Goal: Task Accomplishment & Management: Use online tool/utility

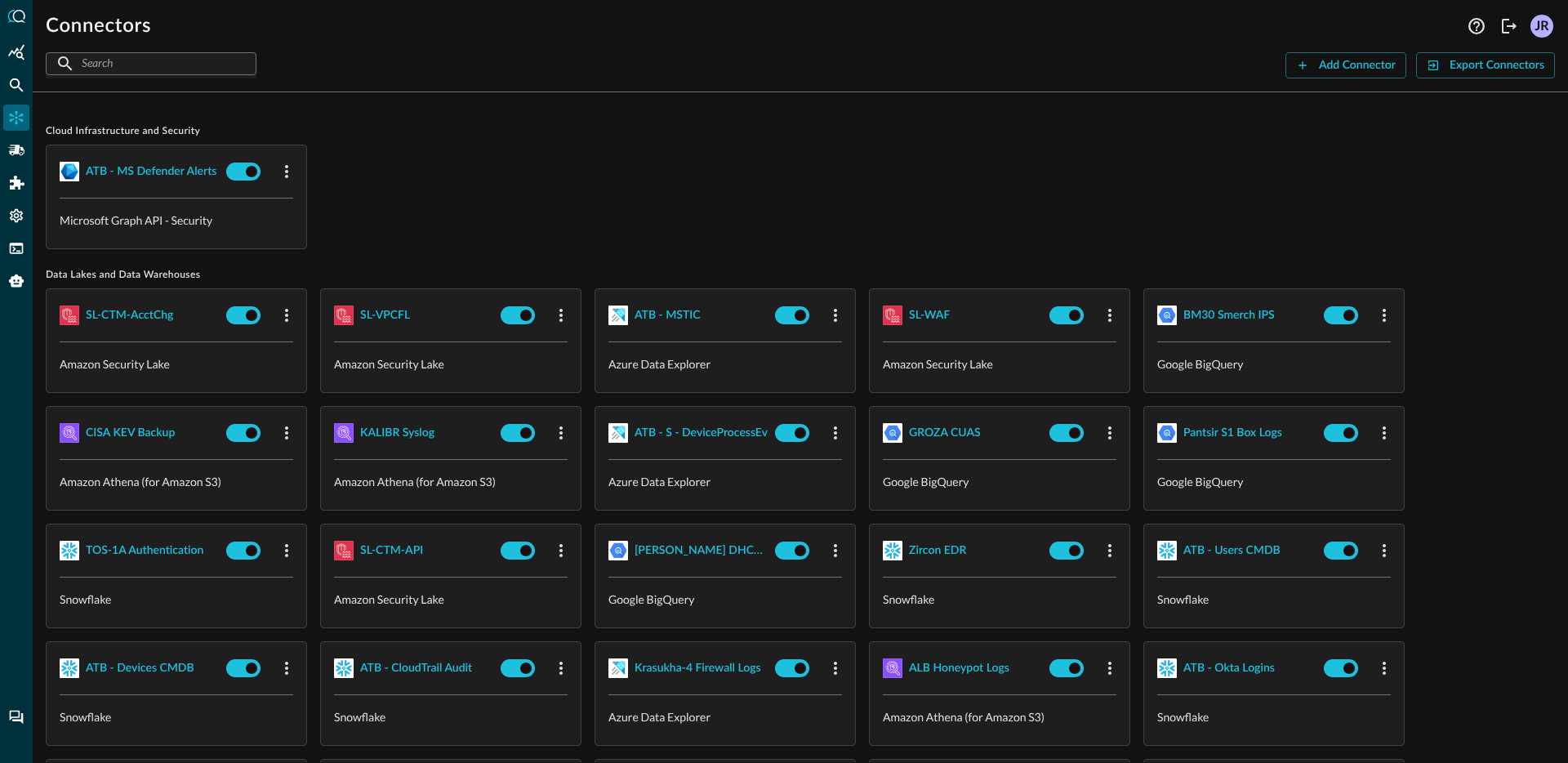
click at [525, 220] on div "ATB - MS Defender Alerts Microsoft Graph API - Security" at bounding box center [800, 197] width 1510 height 105
click at [18, 145] on icon "Pipelines" at bounding box center [16, 150] width 16 height 10
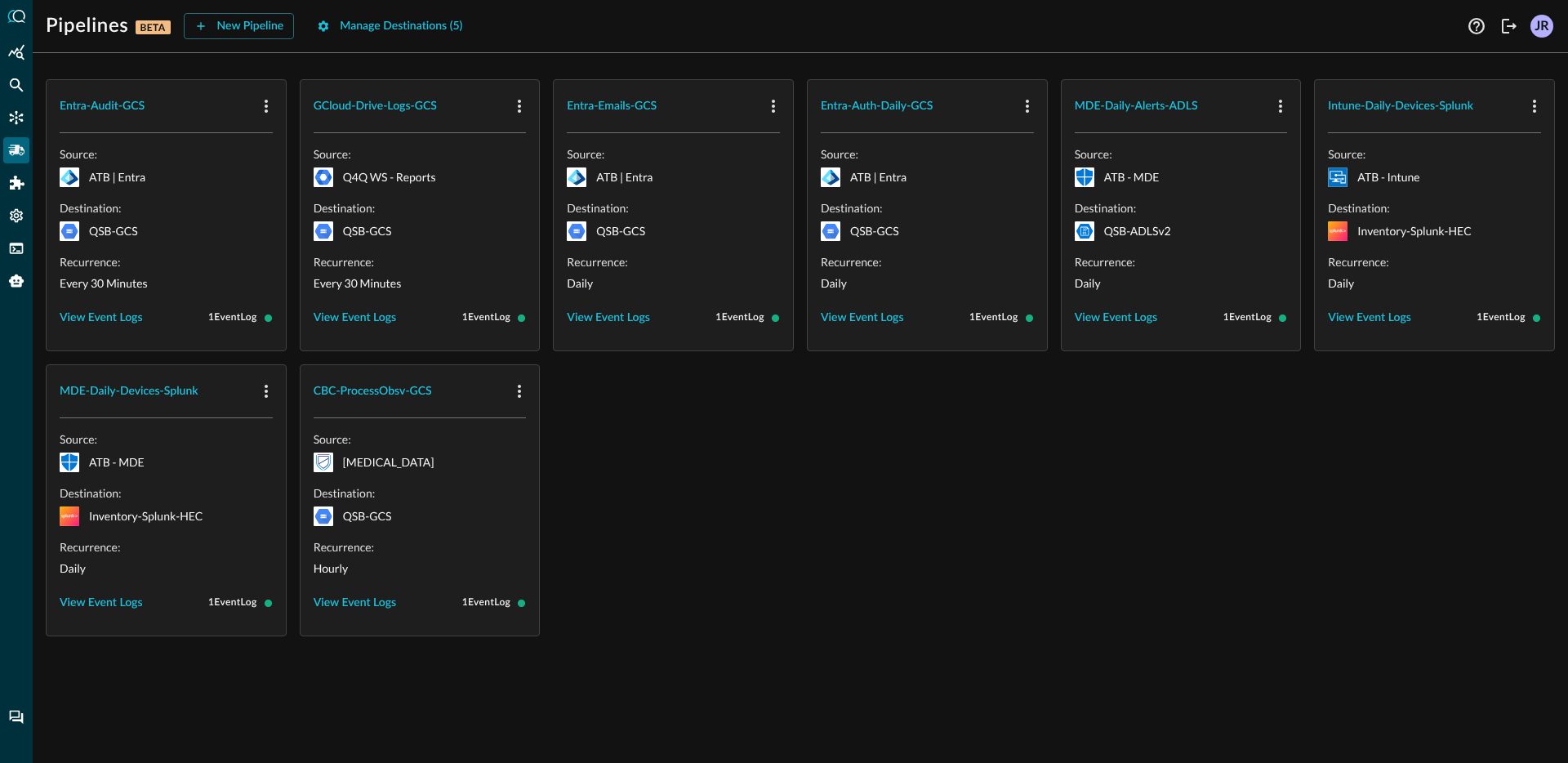
click at [896, 510] on div "Entra-Audit-GCS Source: ATB | Entra Destination: QSB-GCS Recurrence: Every 30 M…" at bounding box center [800, 357] width 1510 height 558
click at [252, 27] on button "New Pipeline" at bounding box center [239, 26] width 111 height 26
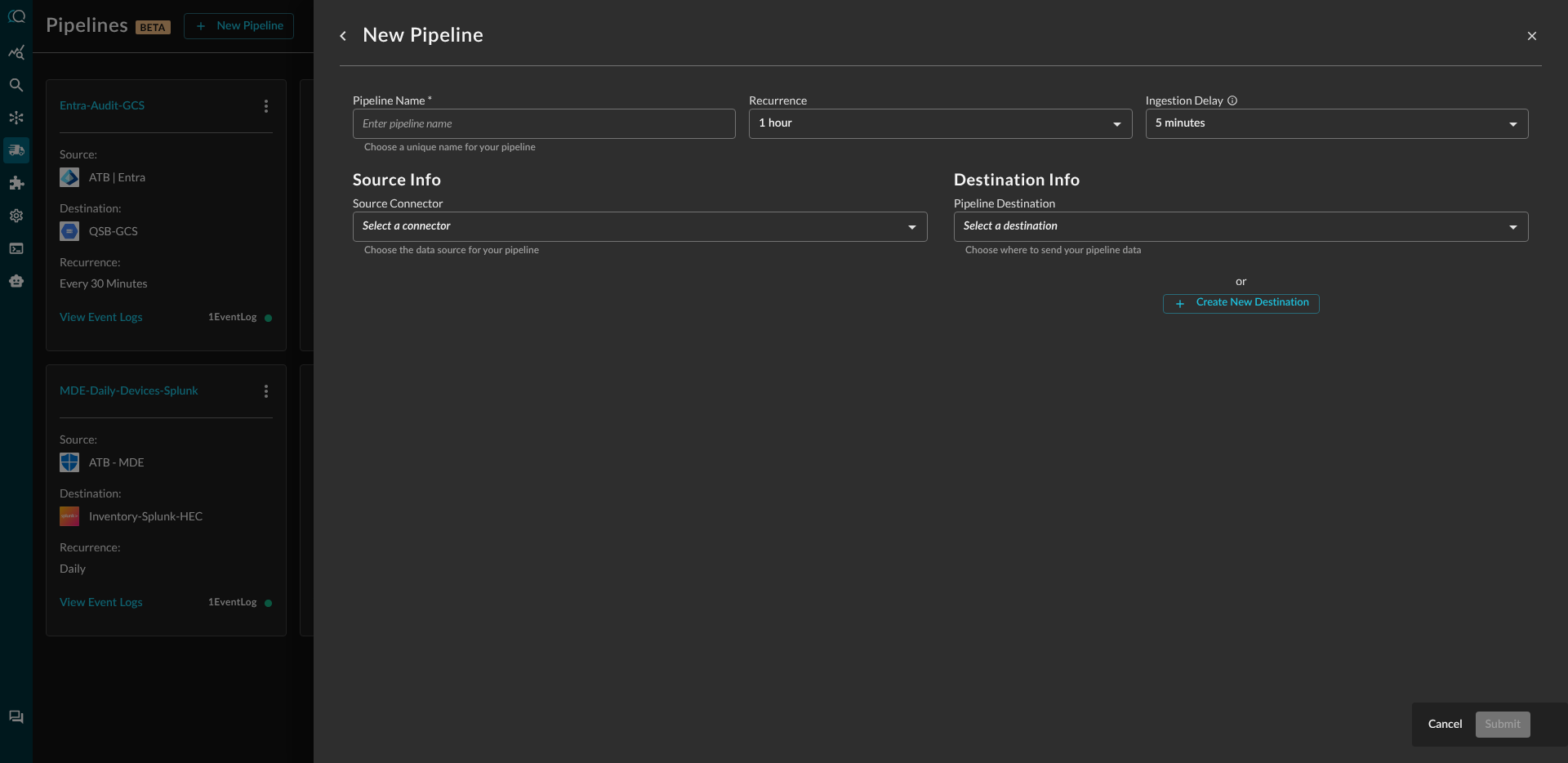
click at [579, 116] on input "Pipeline Name   *" at bounding box center [549, 123] width 374 height 30
type input "wow this is a really long name yo what the fuck"
click at [714, 205] on label "Source Connector" at bounding box center [641, 203] width 575 height 16
click at [709, 217] on body "Pipelines BETA New Pipeline Manage Destinations ( 5 ) JR Entra-Audit-GCS Source…" at bounding box center [784, 382] width 1568 height 763
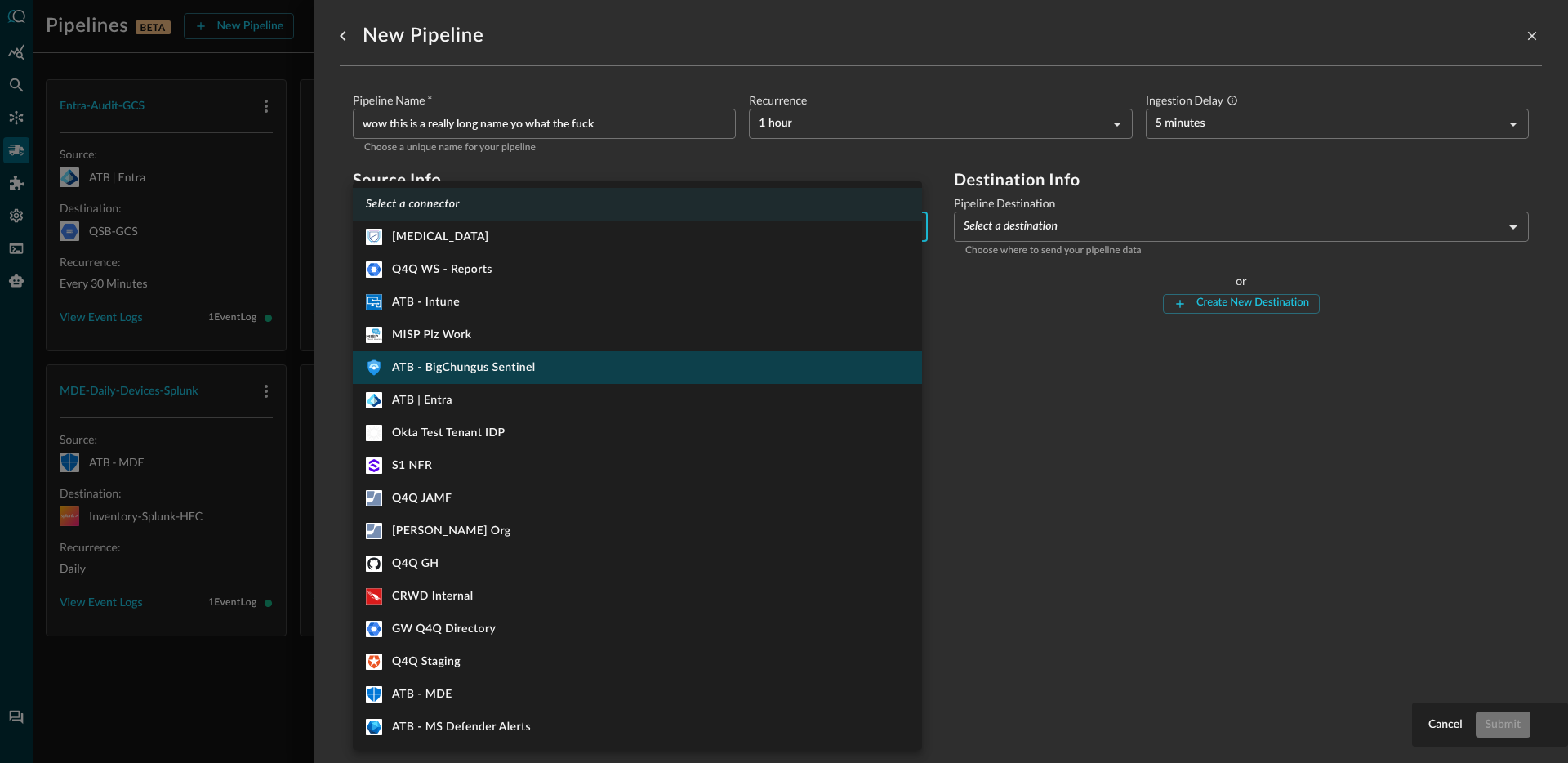
click at [596, 353] on li "ATB - BigChungus Sentinel" at bounding box center [637, 368] width 569 height 33
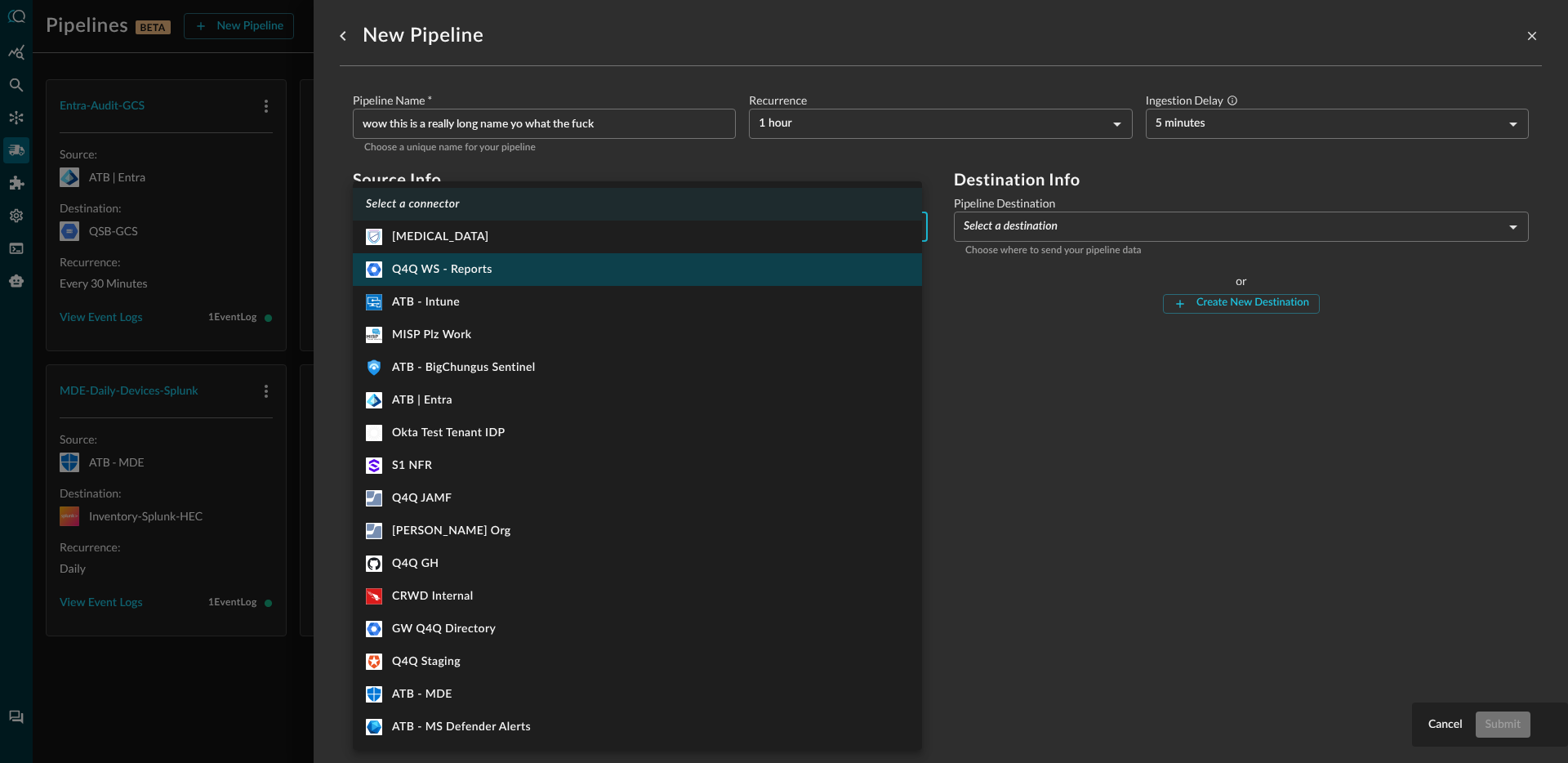
type input "1017"
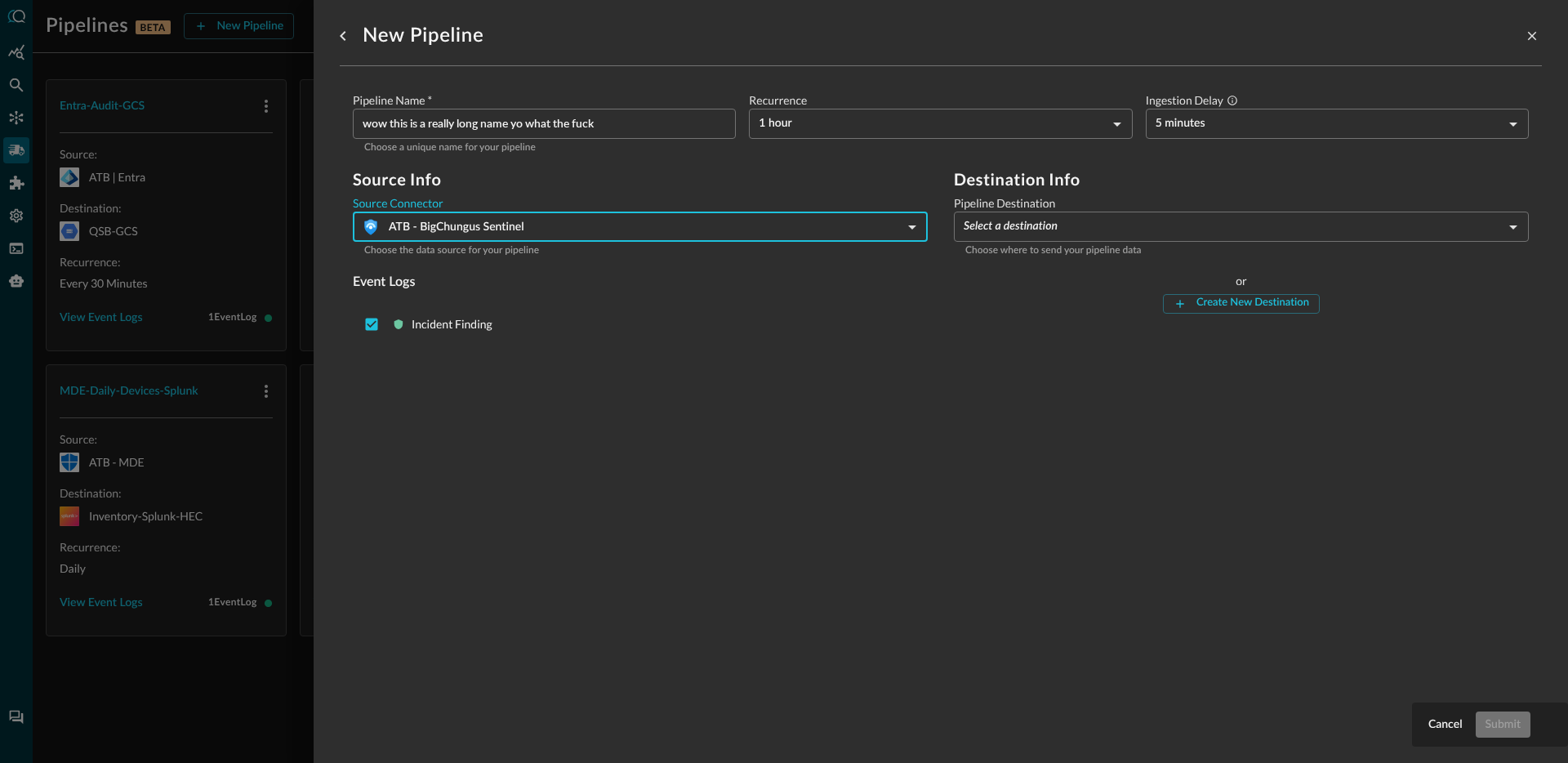
click at [1005, 233] on body "Pipelines BETA New Pipeline Manage Destinations ( 5 ) JR Entra-Audit-GCS Source…" at bounding box center [784, 382] width 1568 height 763
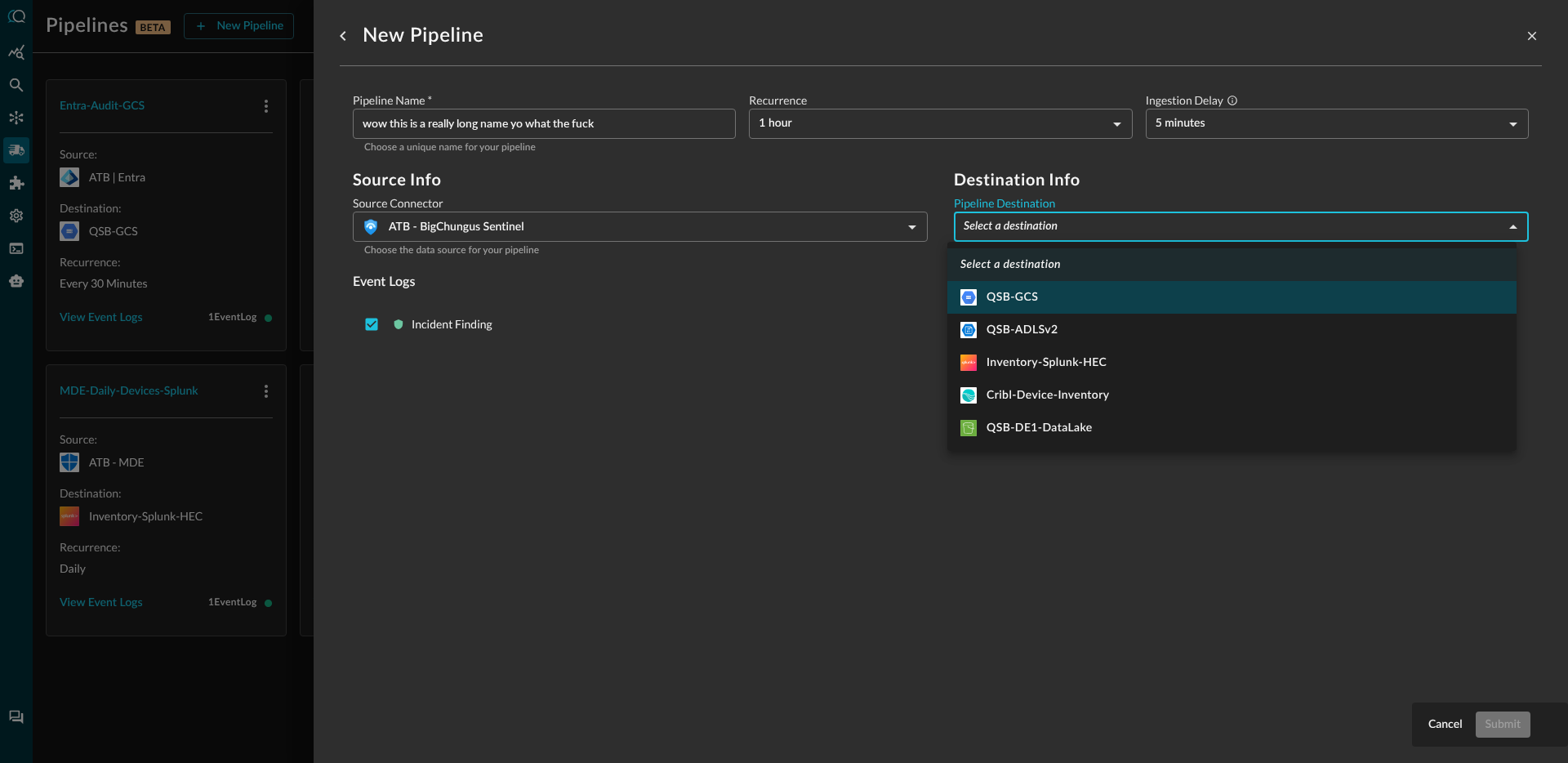
click at [1049, 302] on li "QSB-GCS" at bounding box center [1231, 297] width 569 height 33
type input "9"
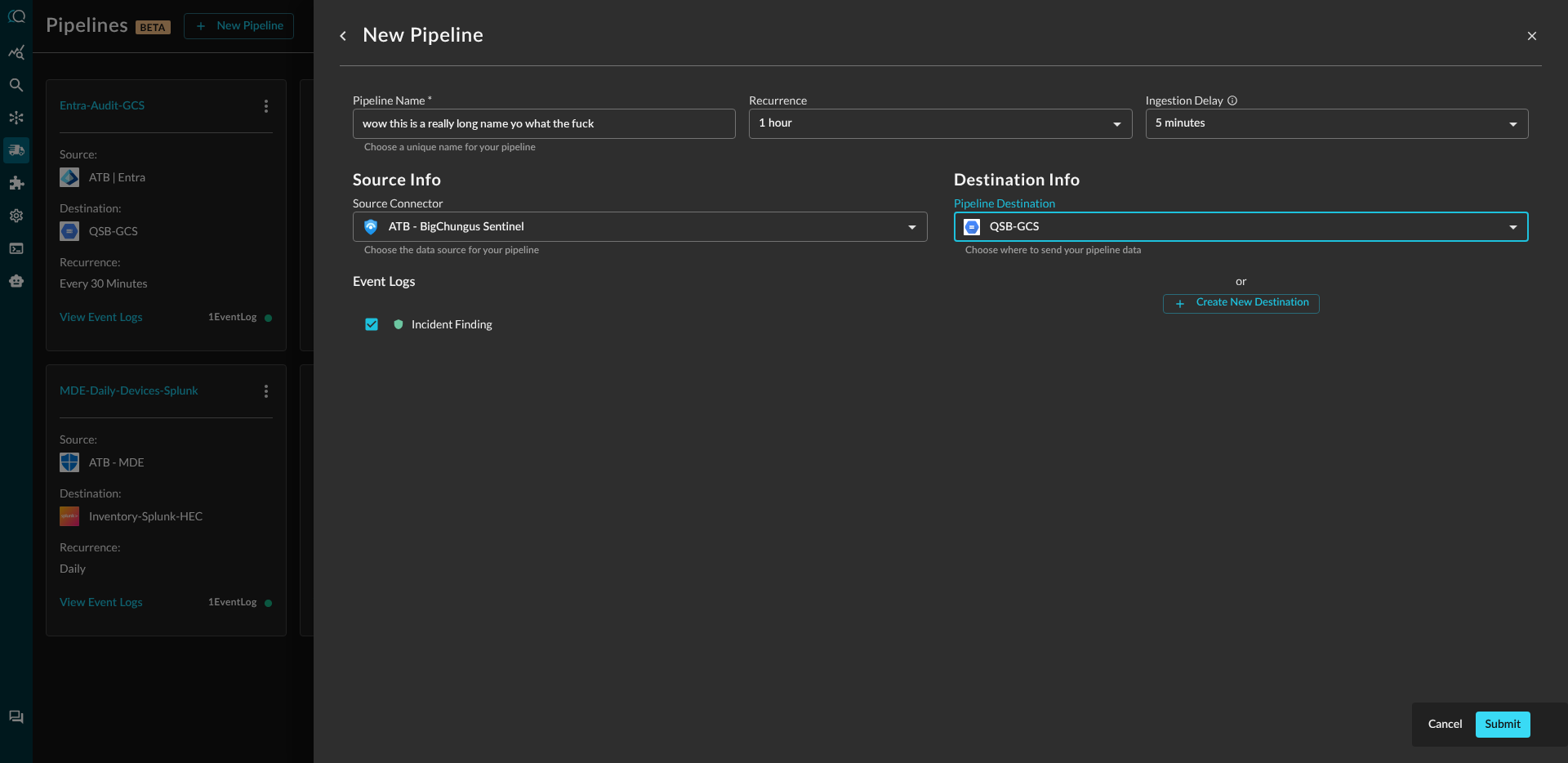
click at [1521, 730] on button "Submit" at bounding box center [1504, 724] width 55 height 26
